Goal: Communication & Community: Answer question/provide support

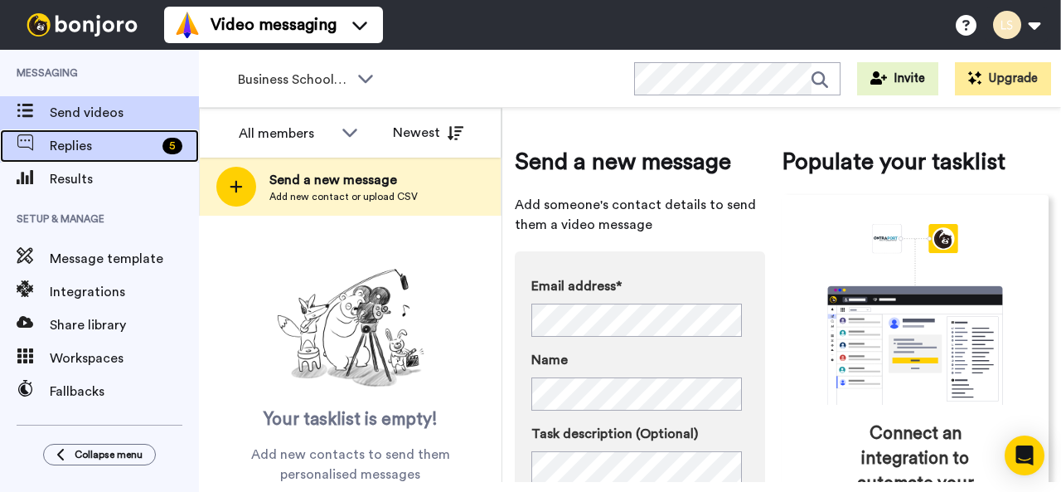
click at [84, 140] on span "Replies" at bounding box center [103, 146] width 106 height 20
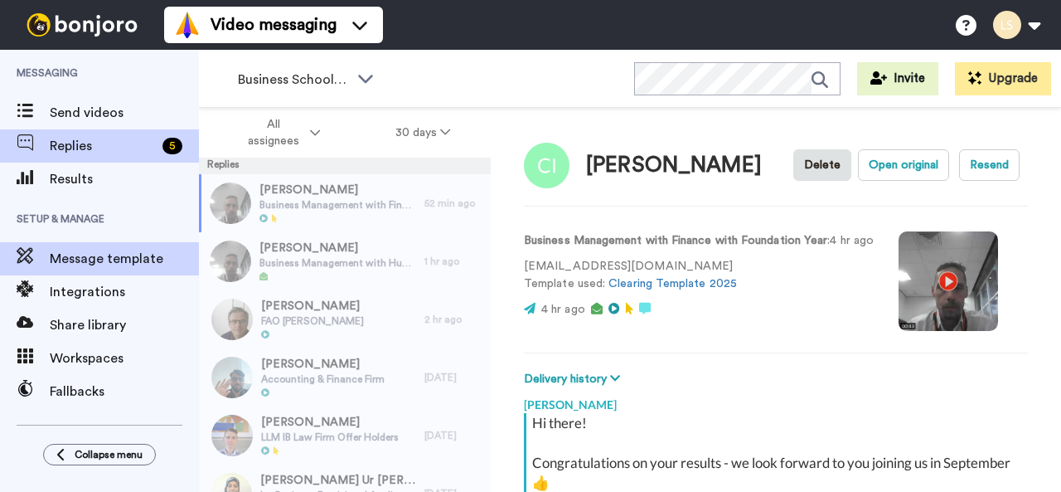
scroll to position [225, 0]
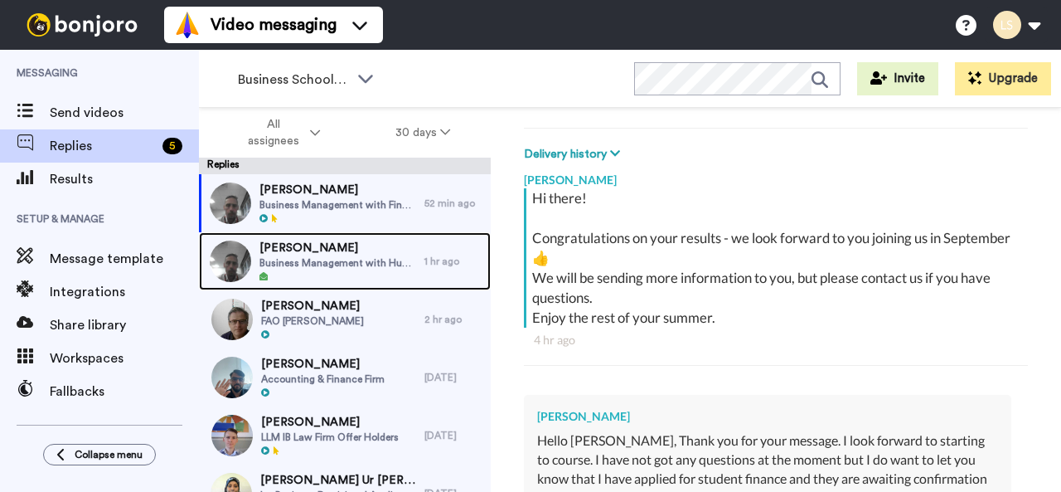
click at [297, 262] on span "Business Management with Human Resource Management" at bounding box center [337, 262] width 157 height 13
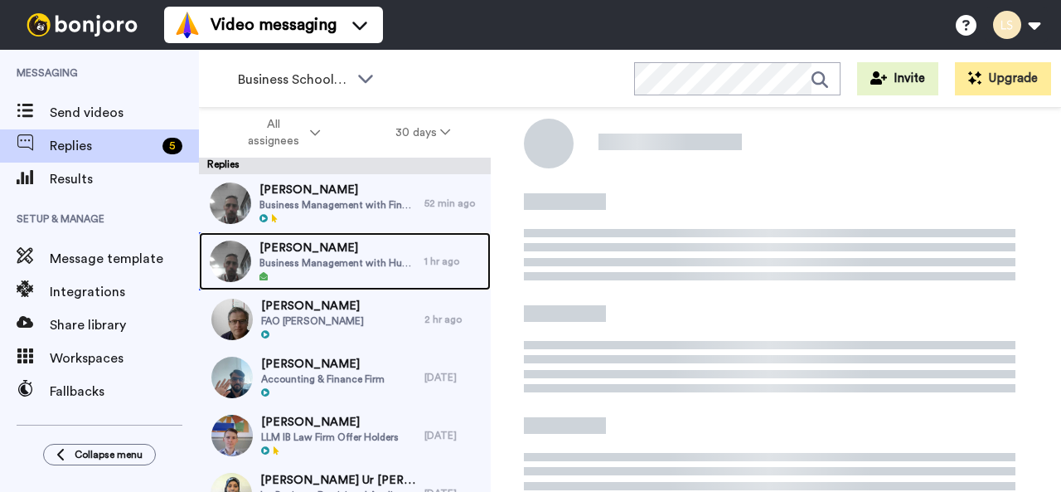
scroll to position [45, 0]
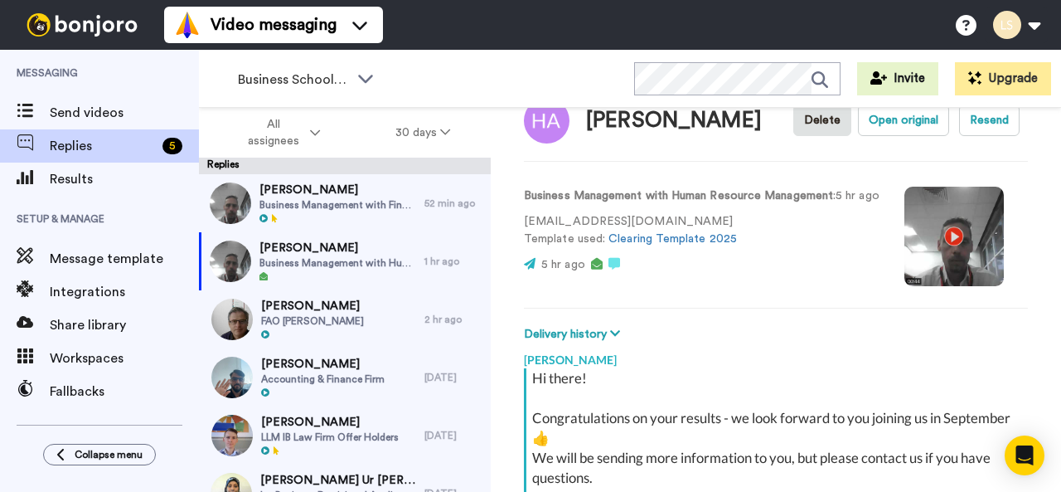
type textarea "x"
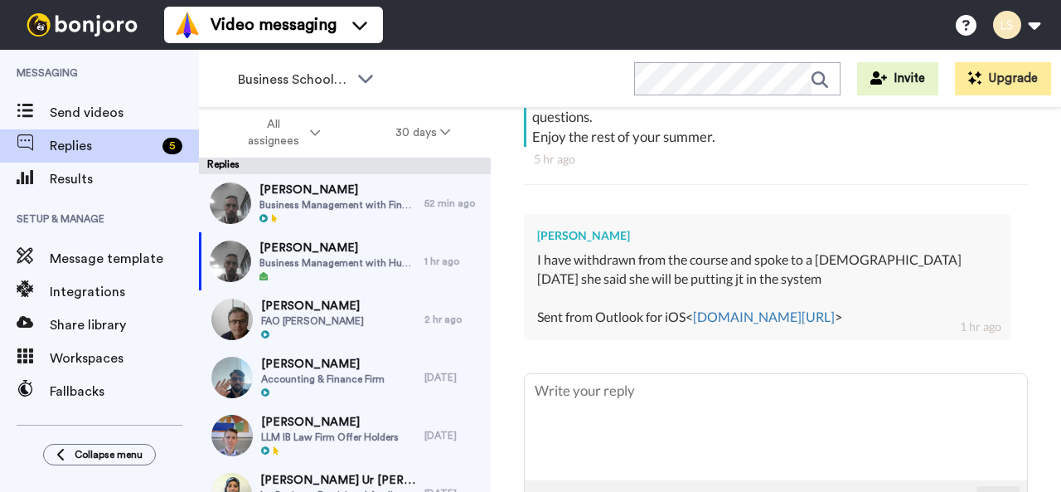
scroll to position [406, 0]
click at [601, 387] on textarea at bounding box center [776, 426] width 502 height 106
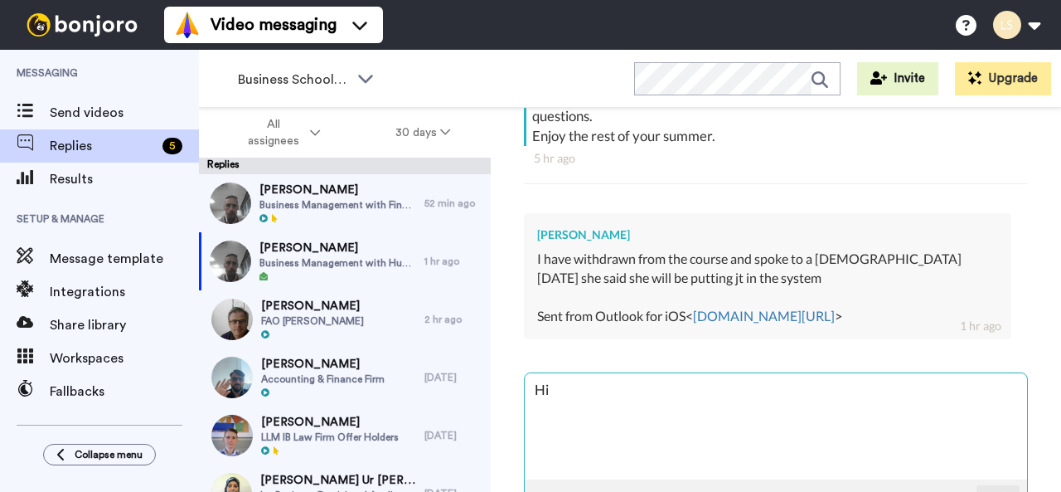
type textarea "Hi"
type textarea "x"
type textarea "Hi A"
type textarea "x"
type textarea "Hi"
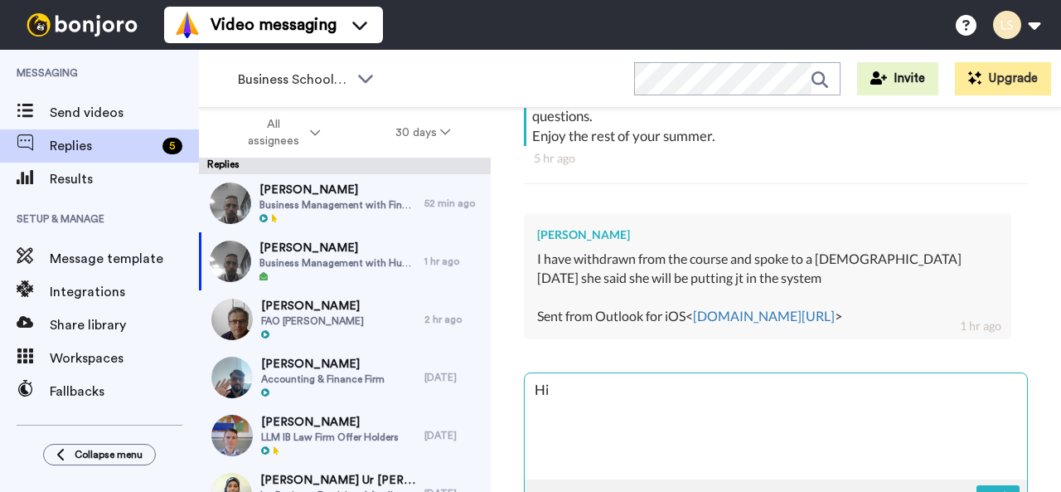
type textarea "x"
type textarea "Hi H"
type textarea "x"
type textarea "Hi Ha"
type textarea "x"
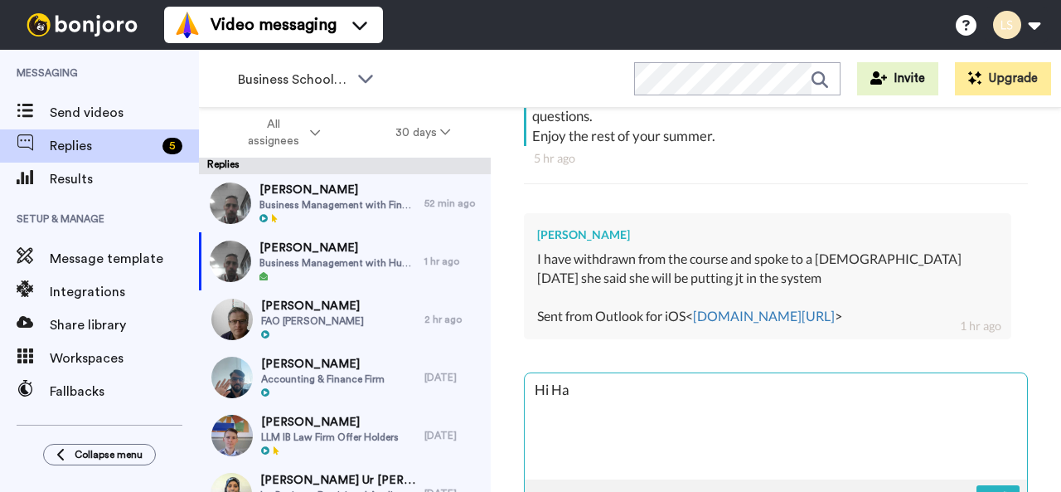
type textarea "Hi [PERSON_NAME]"
type textarea "x"
type textarea "Hi [PERSON_NAME]"
type textarea "x"
type textarea "Hi [PERSON_NAME]"
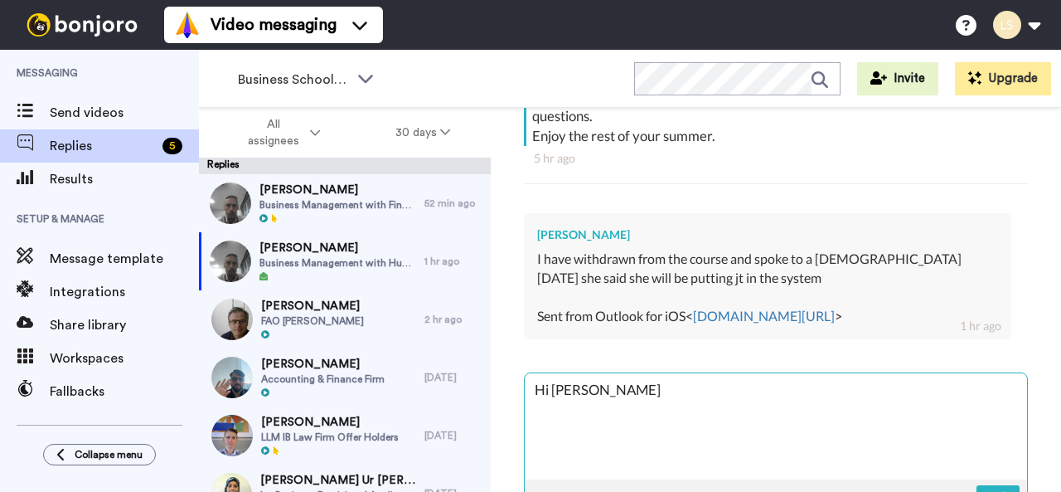
type textarea "x"
type textarea "Hi [PERSON_NAME],"
type textarea "x"
type textarea "Hi [PERSON_NAME],"
type textarea "x"
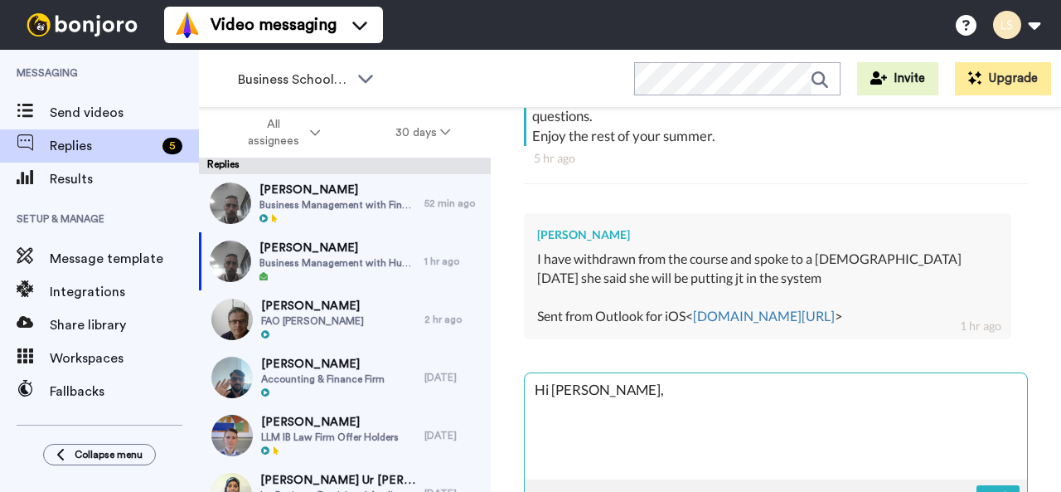
type textarea "Hi [PERSON_NAME], o"
type textarea "x"
type textarea "Hi [PERSON_NAME], ok"
type textarea "x"
type textarea "Hi [PERSON_NAME], ok,"
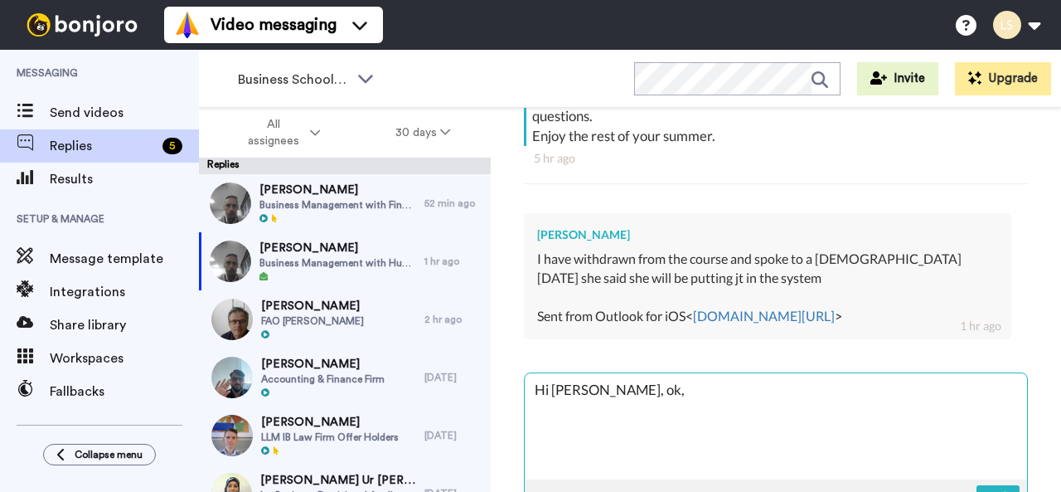
type textarea "x"
type textarea "Hi [PERSON_NAME], ok,"
type textarea "x"
type textarea "Hi [PERSON_NAME], ok, t"
type textarea "x"
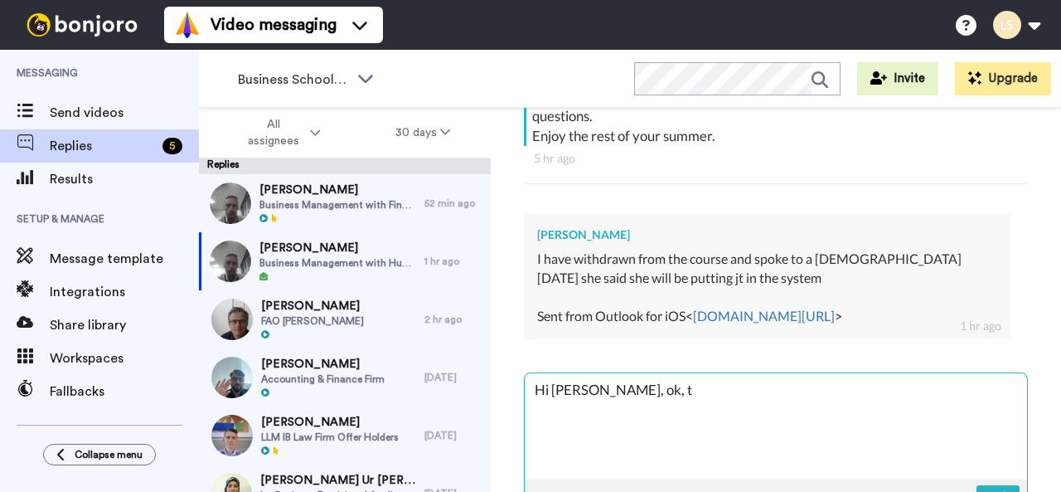
type textarea "Hi [PERSON_NAME], ok, th"
type textarea "x"
type textarea "Hi [PERSON_NAME], ok, tha"
type textarea "x"
type textarea "Hi [PERSON_NAME], ok, than"
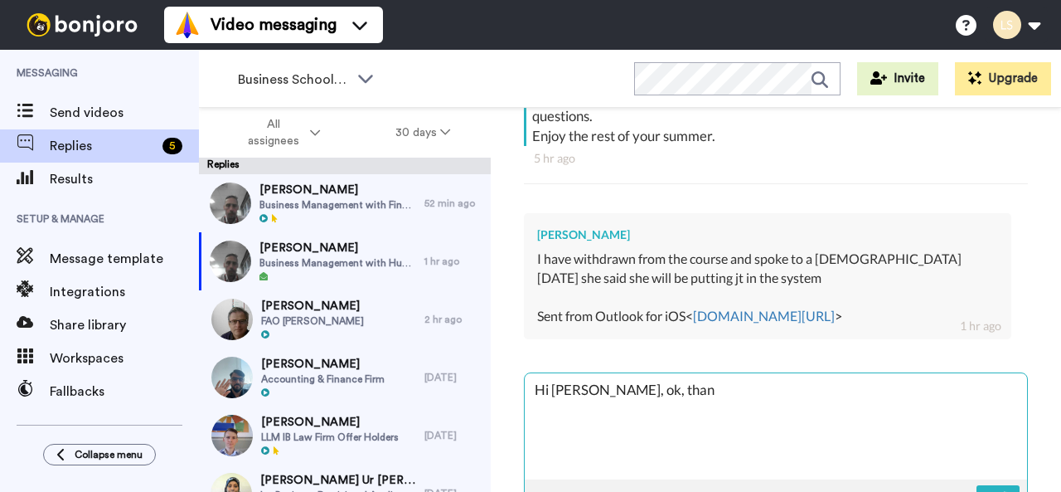
type textarea "x"
type textarea "Hi [PERSON_NAME], ok, thank"
type textarea "x"
type textarea "Hi [PERSON_NAME], ok, thanks"
type textarea "x"
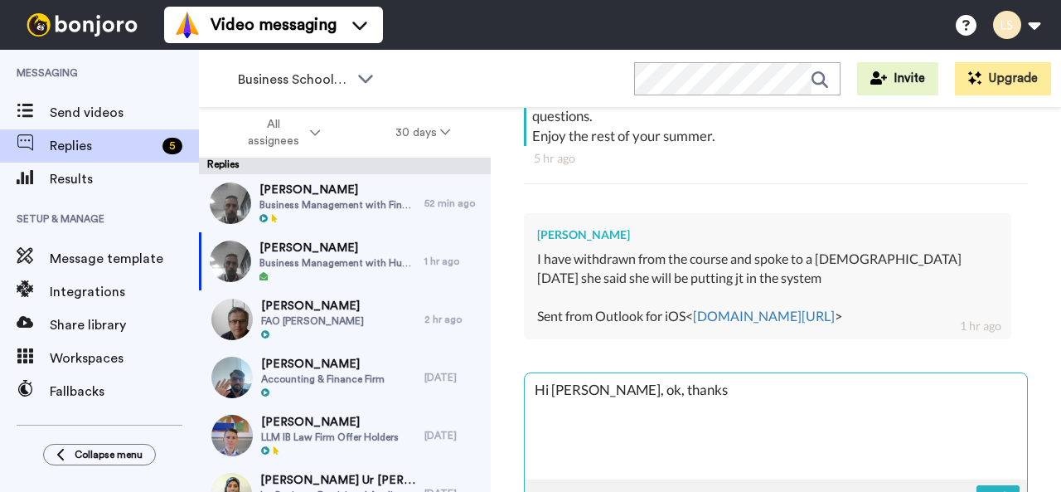
type textarea "Hi [PERSON_NAME], ok, thanks"
type textarea "x"
type textarea "Hi [PERSON_NAME], ok, thanks f"
type textarea "x"
type textarea "Hi [PERSON_NAME], ok, thanks fo"
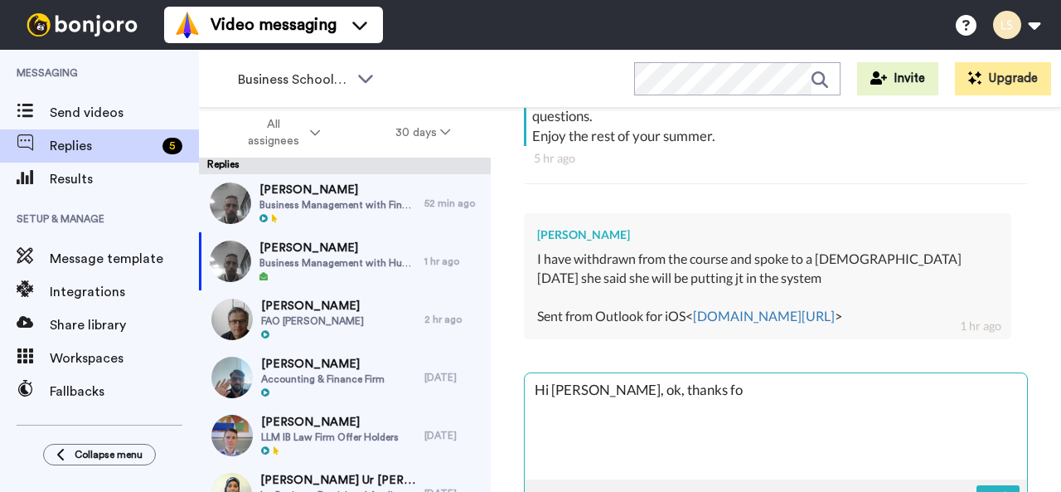
type textarea "x"
type textarea "Hi [PERSON_NAME], ok, thanks for"
type textarea "x"
type textarea "Hi [PERSON_NAME], ok, thanks for"
type textarea "x"
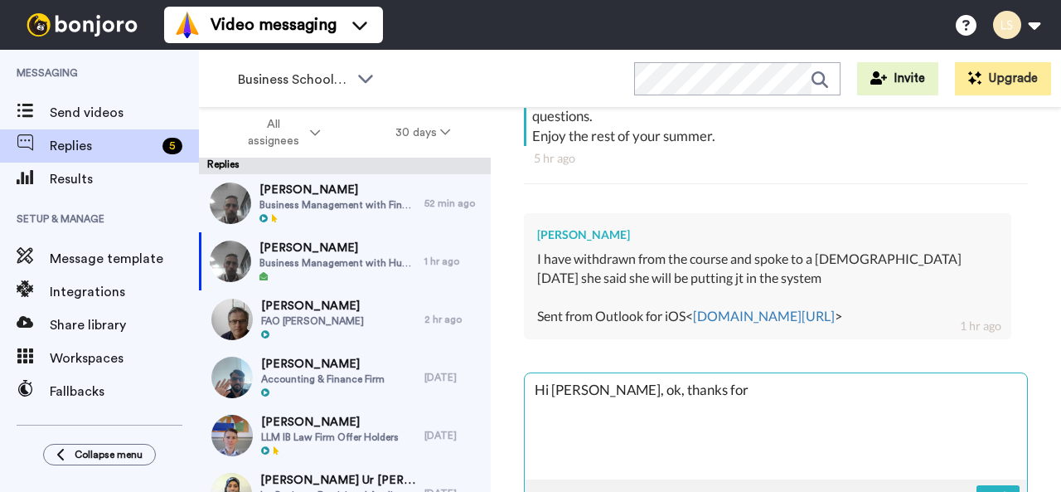
type textarea "Hi [PERSON_NAME], ok, thanks for l"
type textarea "x"
type textarea "Hi [PERSON_NAME], ok, thanks for le"
type textarea "x"
type textarea "Hi [PERSON_NAME], ok, thanks for let"
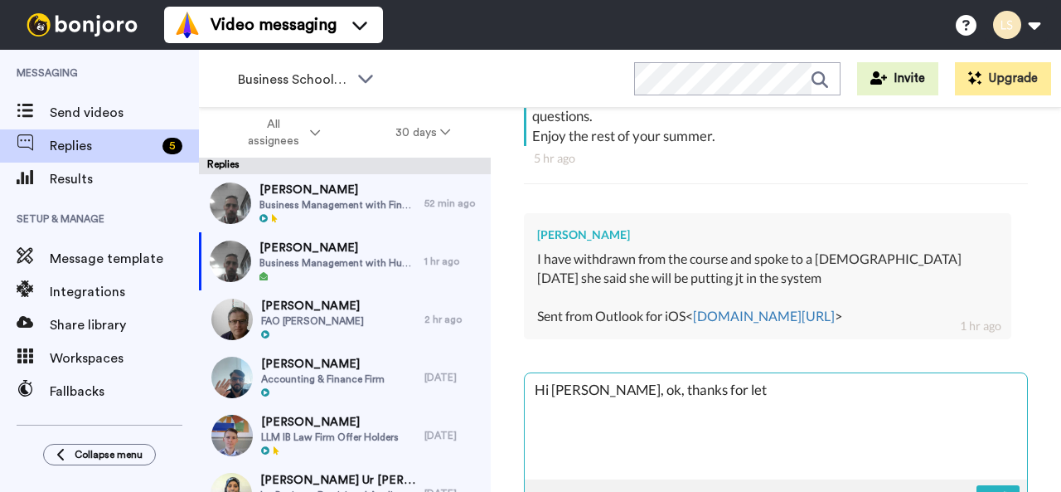
type textarea "x"
type textarea "Hi [PERSON_NAME], ok, thanks for lett"
type textarea "x"
type textarea "Hi [PERSON_NAME], ok, thanks for letti"
type textarea "x"
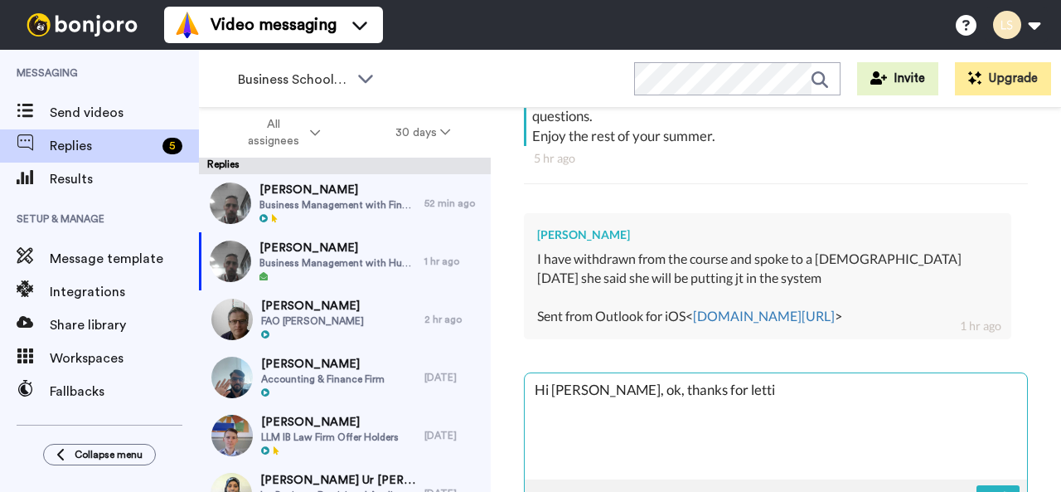
type textarea "Hi [PERSON_NAME], ok, thanks for lettin"
type textarea "x"
type textarea "Hi [PERSON_NAME], ok, thanks for letting"
type textarea "x"
type textarea "Hi [PERSON_NAME], ok, thanks for letting"
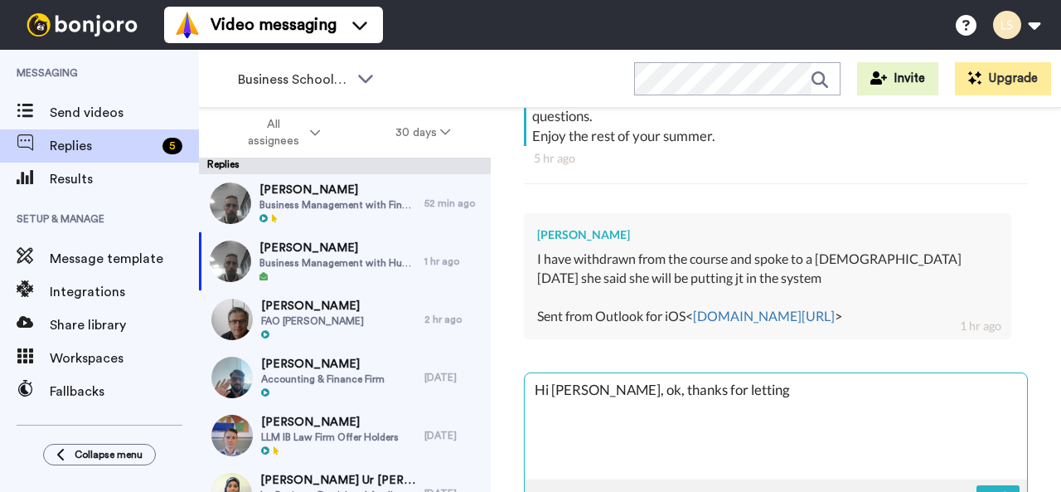
type textarea "x"
type textarea "Hi [PERSON_NAME], ok, thanks for letting m"
type textarea "x"
type textarea "Hi [PERSON_NAME], ok, thanks for letting me"
type textarea "x"
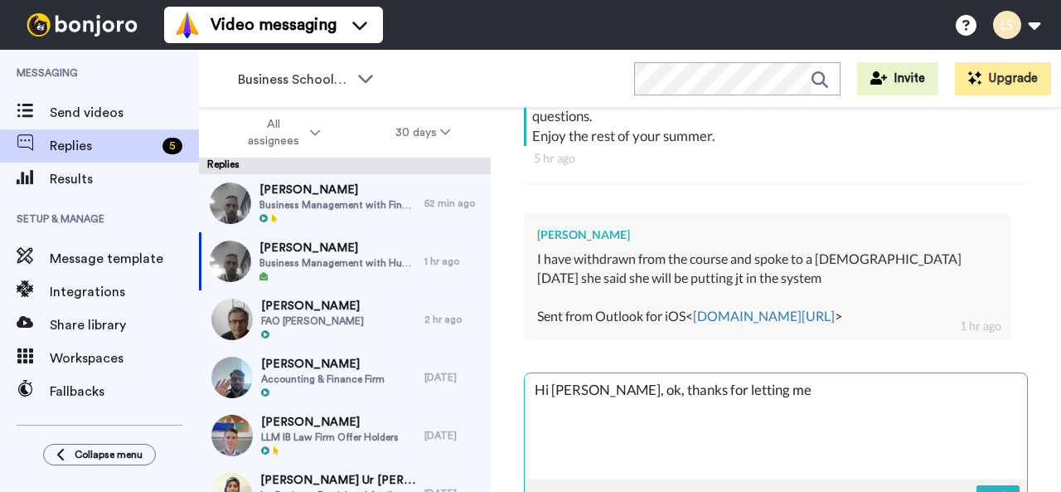
type textarea "Hi [PERSON_NAME], ok, thanks for letting me"
type textarea "x"
type textarea "Hi [PERSON_NAME], ok, thanks for letting me k"
type textarea "x"
type textarea "Hi [PERSON_NAME], ok, thanks for letting me kn"
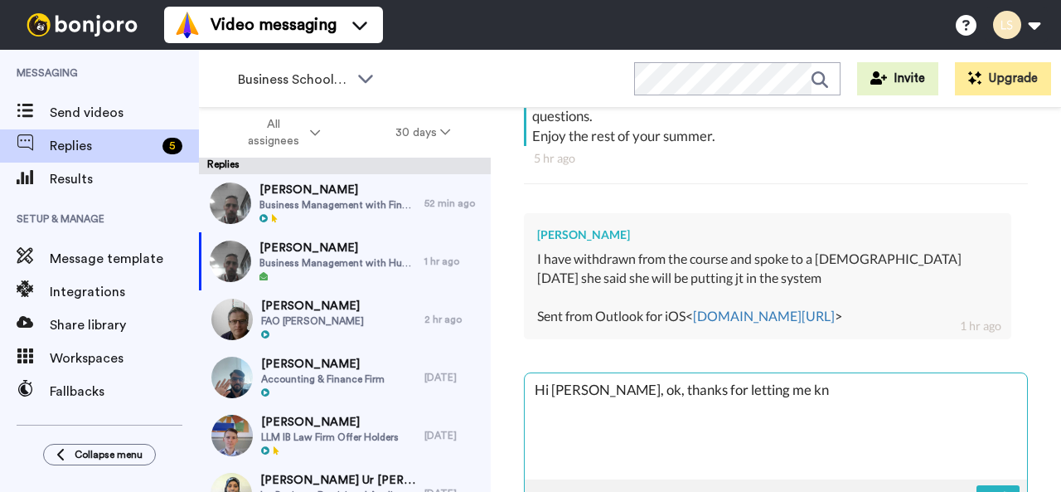
type textarea "x"
type textarea "Hi [PERSON_NAME], ok, thanks for letting me kno"
type textarea "x"
type textarea "Hi [PERSON_NAME], ok, thanks for letting me know"
type textarea "x"
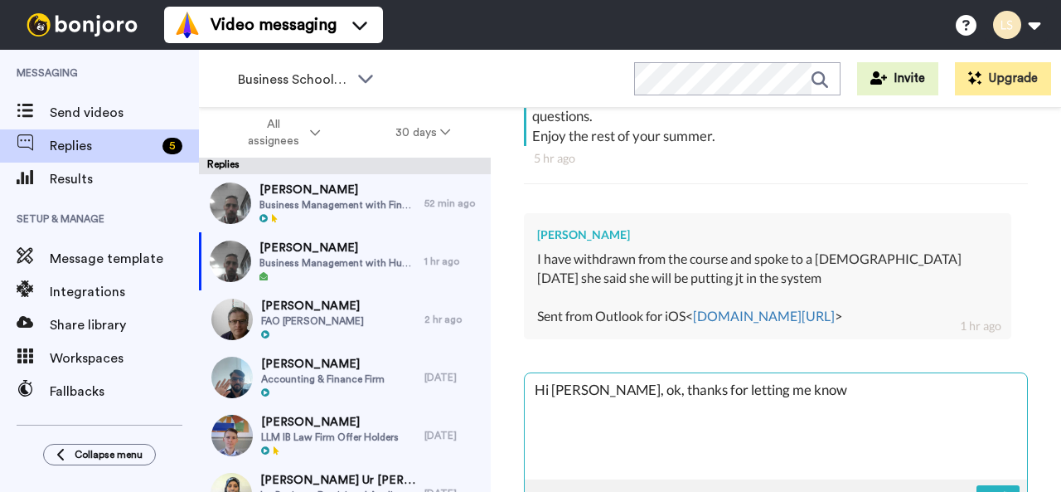
type textarea "Hi [PERSON_NAME], ok, thanks for letting me know,"
type textarea "x"
type textarea "Hi [PERSON_NAME], ok, thanks for letting me know, L"
type textarea "x"
type textarea "Hi [PERSON_NAME], ok, thanks for letting me know, Le"
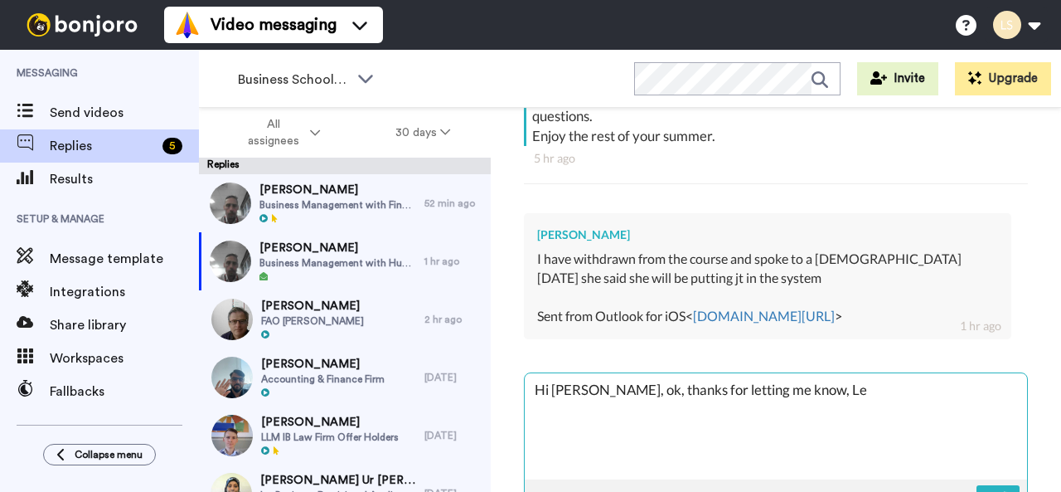
type textarea "x"
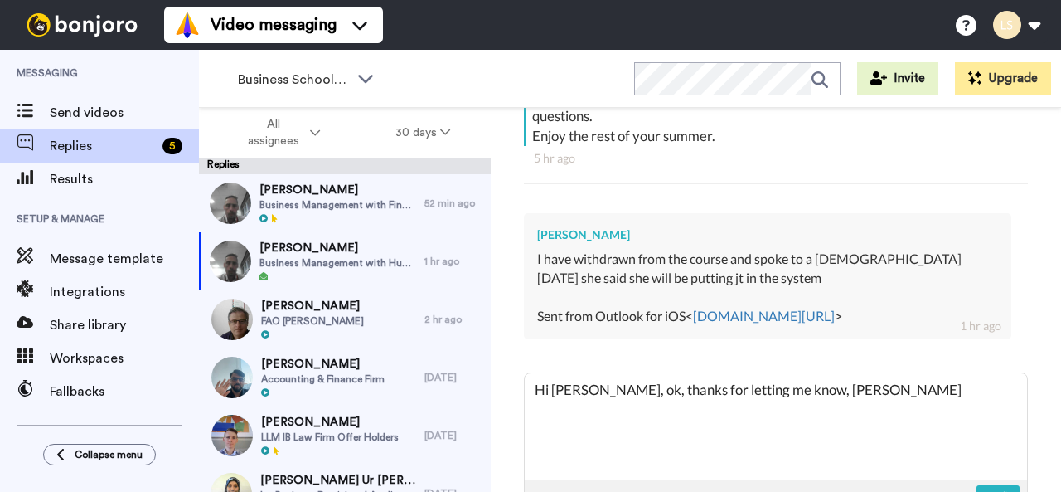
scroll to position [471, 0]
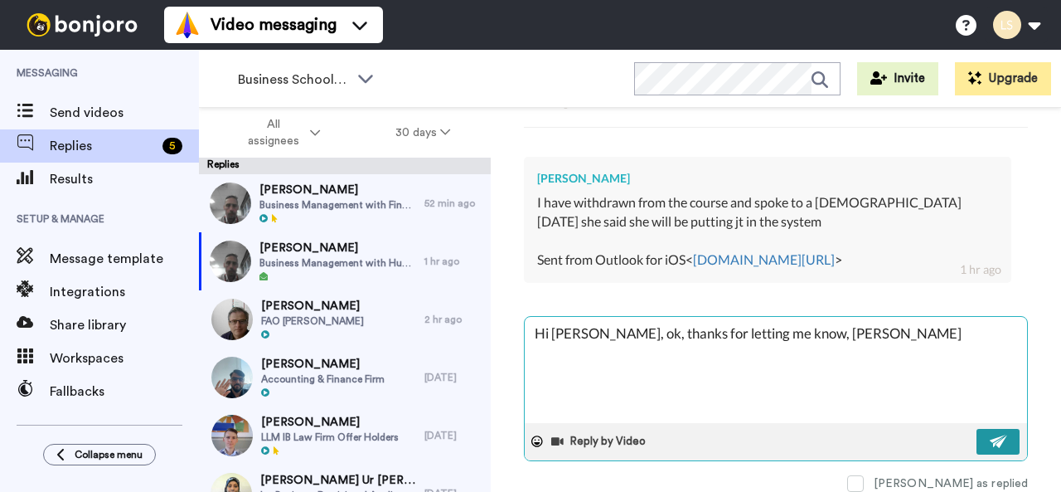
type textarea "Hi [PERSON_NAME], ok, thanks for letting me know, [PERSON_NAME]"
click at [990, 434] on img at bounding box center [999, 440] width 18 height 13
type textarea "x"
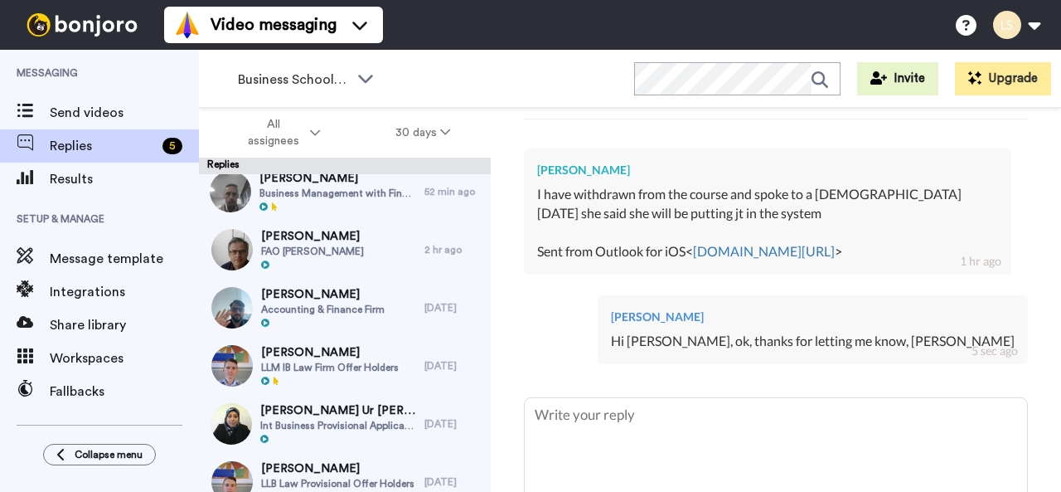
scroll to position [0, 0]
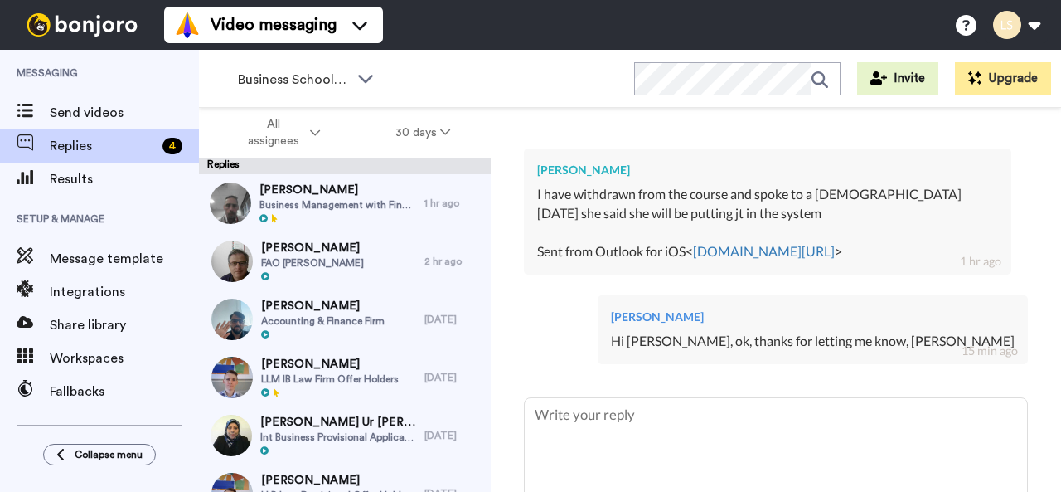
type textarea "x"
